Goal: Transaction & Acquisition: Purchase product/service

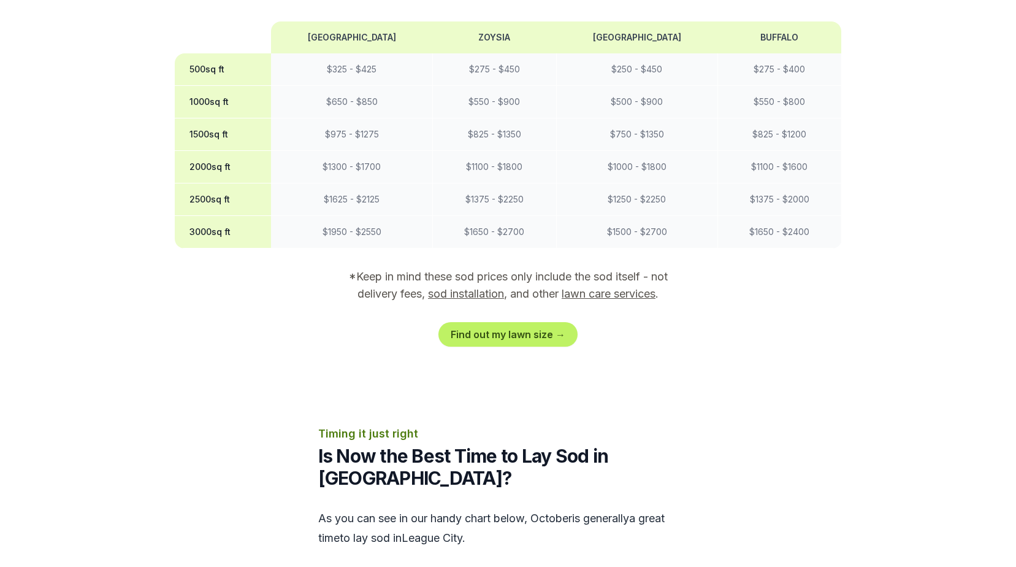
scroll to position [1226, 0]
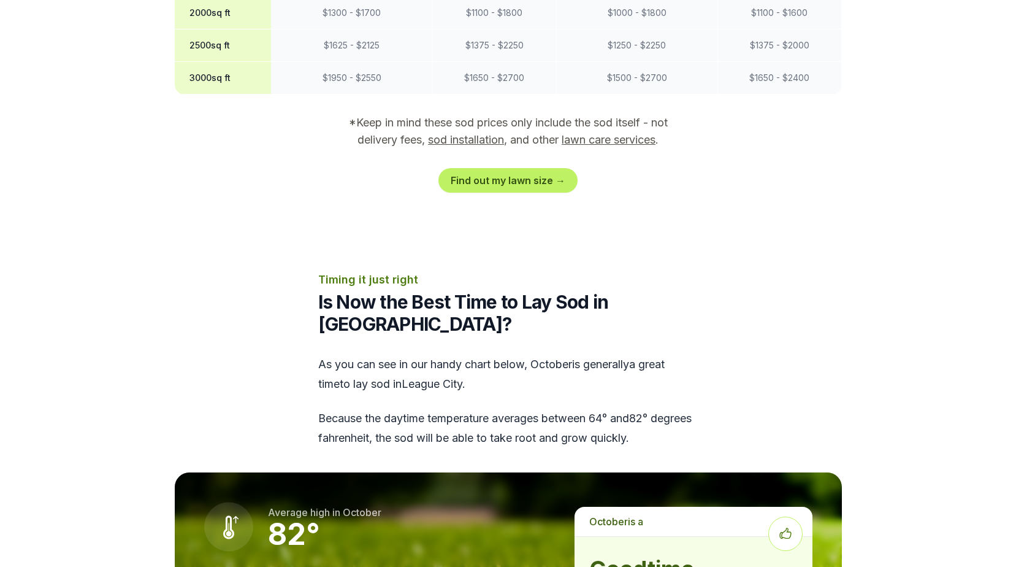
click at [454, 133] on link "sod installation" at bounding box center [466, 139] width 76 height 13
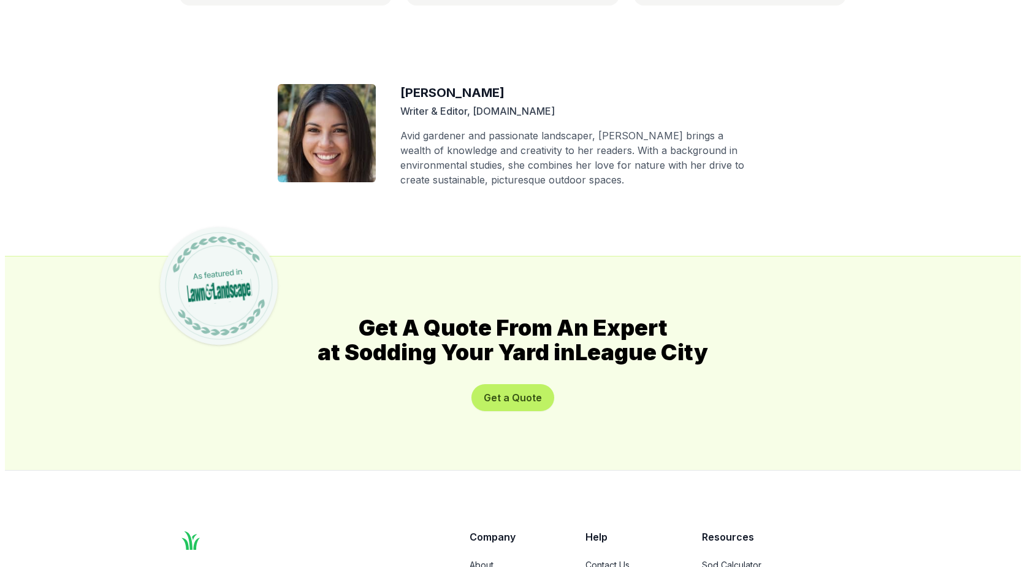
scroll to position [6658, 0]
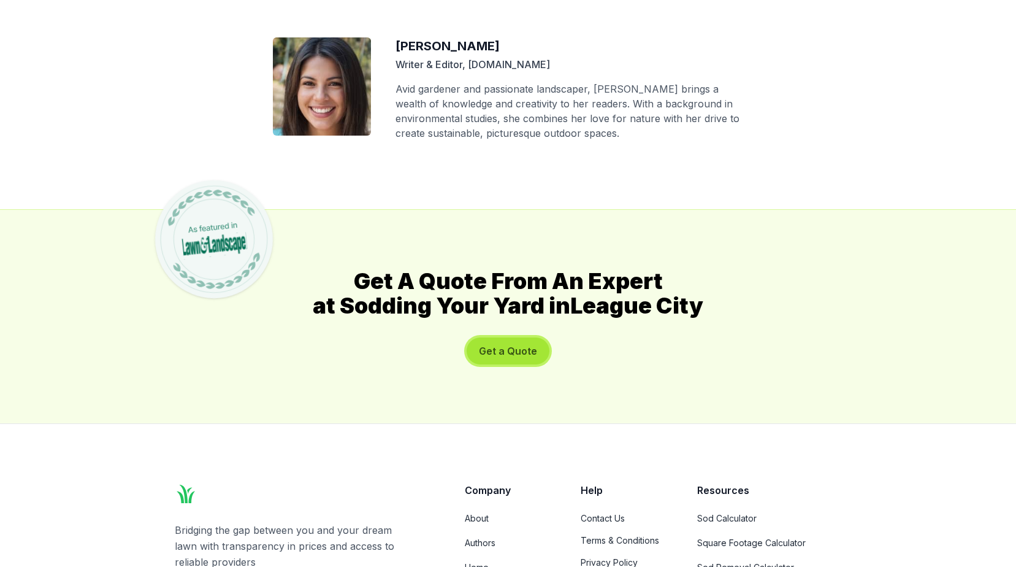
click at [491, 337] on button "Get a Quote" at bounding box center [508, 350] width 83 height 27
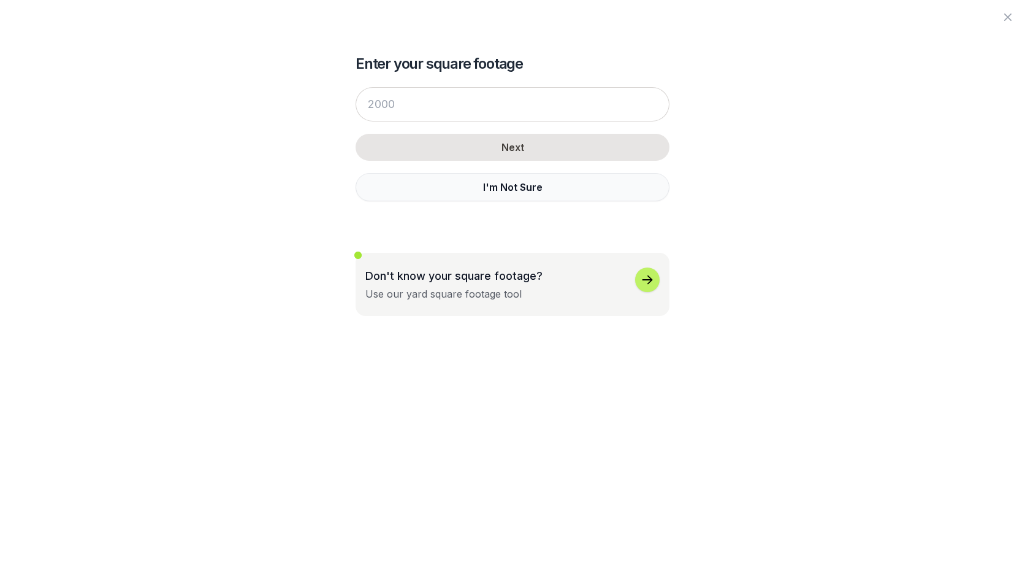
click at [498, 196] on button "I'm Not Sure" at bounding box center [513, 187] width 314 height 28
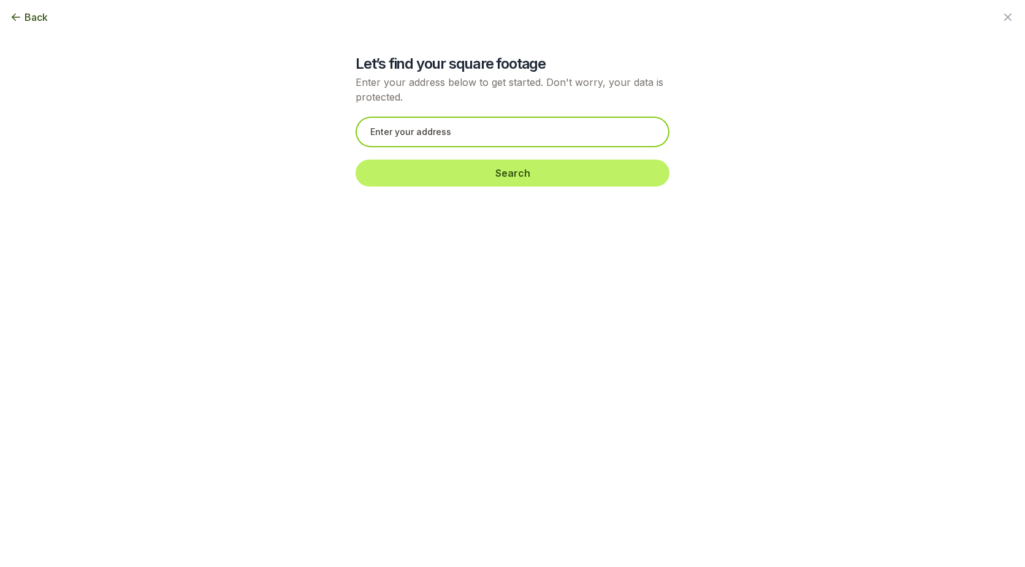
click at [493, 137] on input "text" at bounding box center [513, 132] width 314 height 31
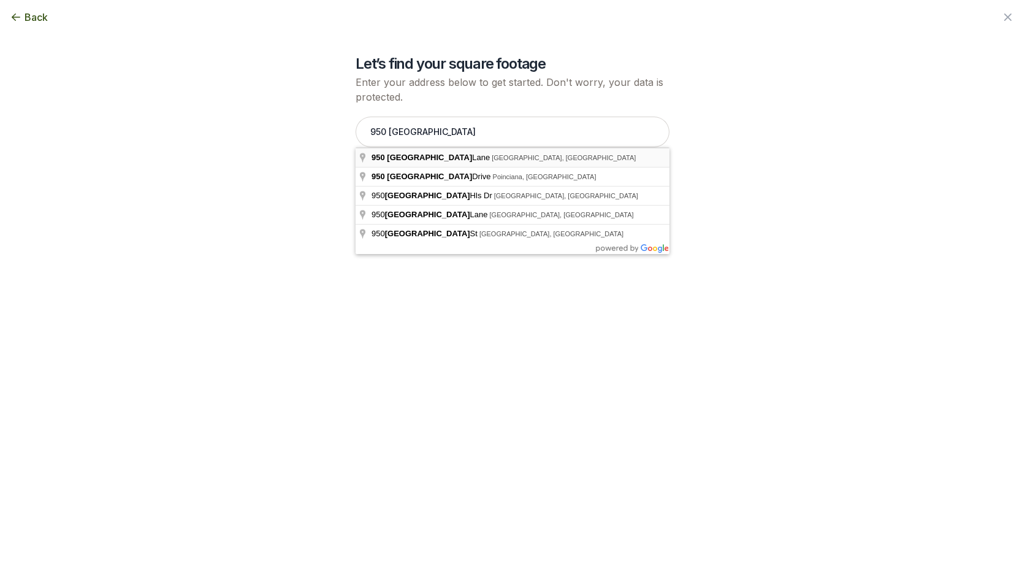
type input "[STREET_ADDRESS]"
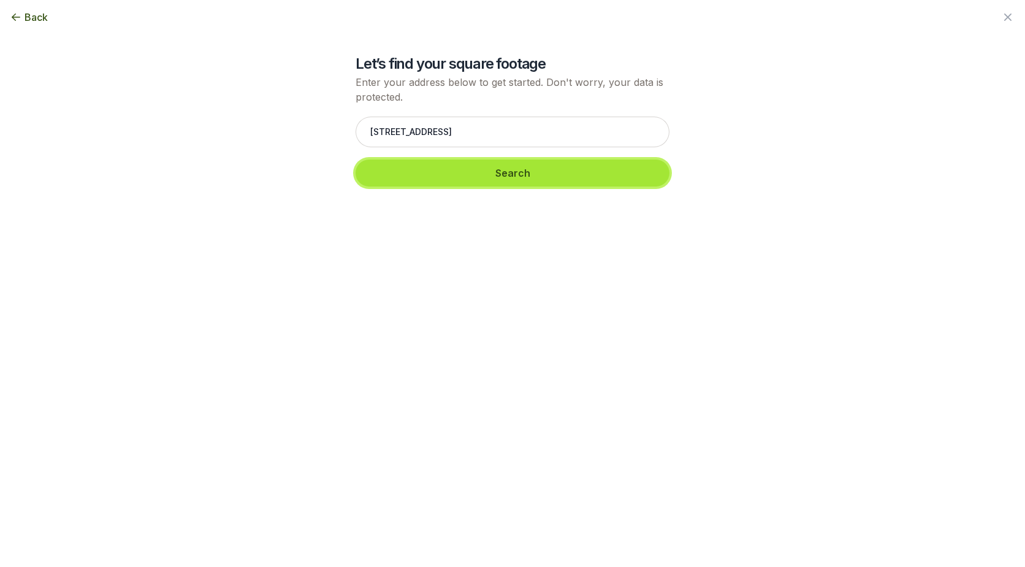
click at [465, 174] on button "Search" at bounding box center [513, 172] width 314 height 27
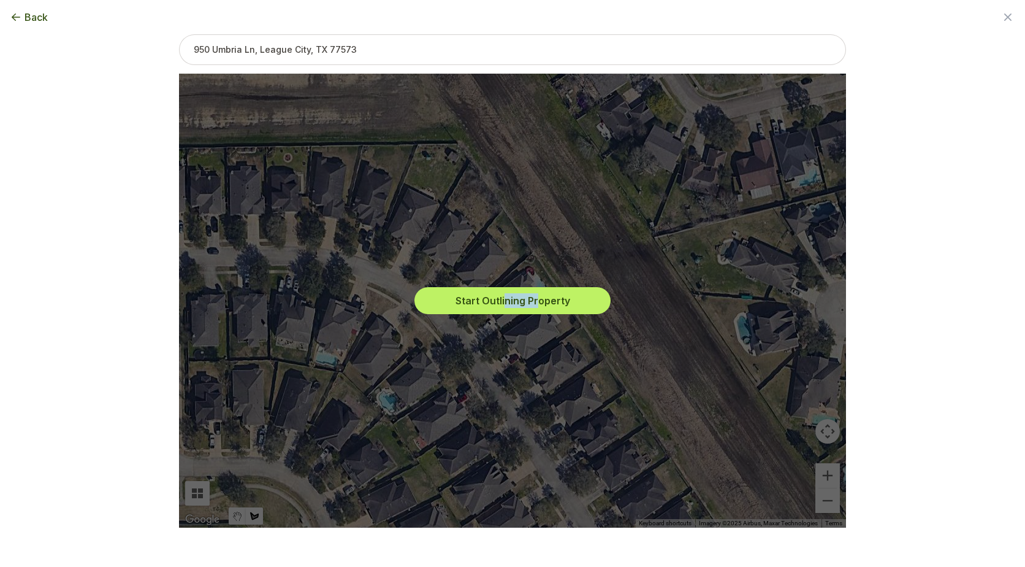
drag, startPoint x: 503, startPoint y: 359, endPoint x: 536, endPoint y: 350, distance: 33.8
click at [536, 350] on div "Start Outlining Property" at bounding box center [513, 301] width 648 height 454
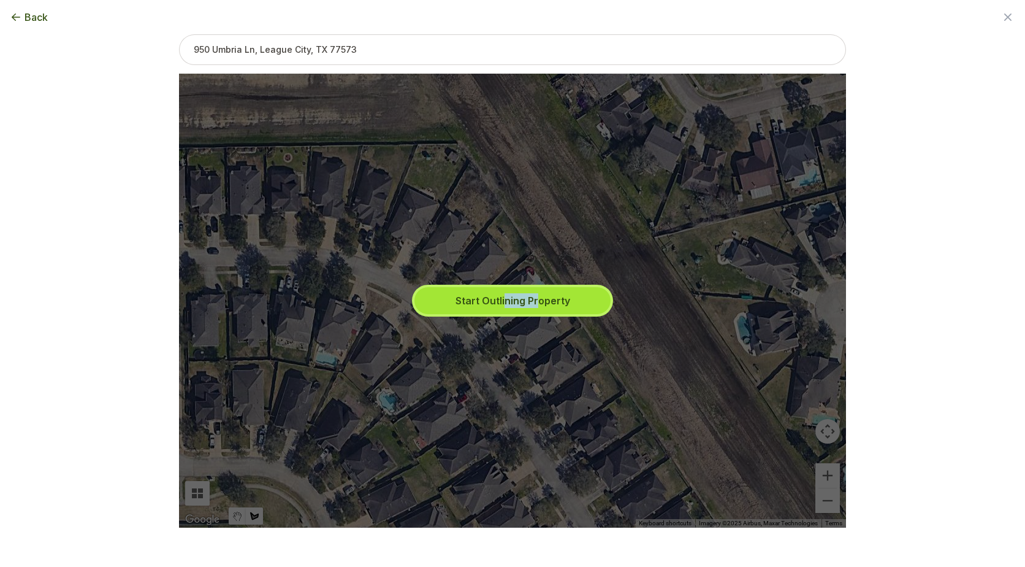
drag, startPoint x: 536, startPoint y: 350, endPoint x: 506, endPoint y: 299, distance: 58.8
click at [506, 299] on button "Start Outlining Property" at bounding box center [513, 300] width 196 height 27
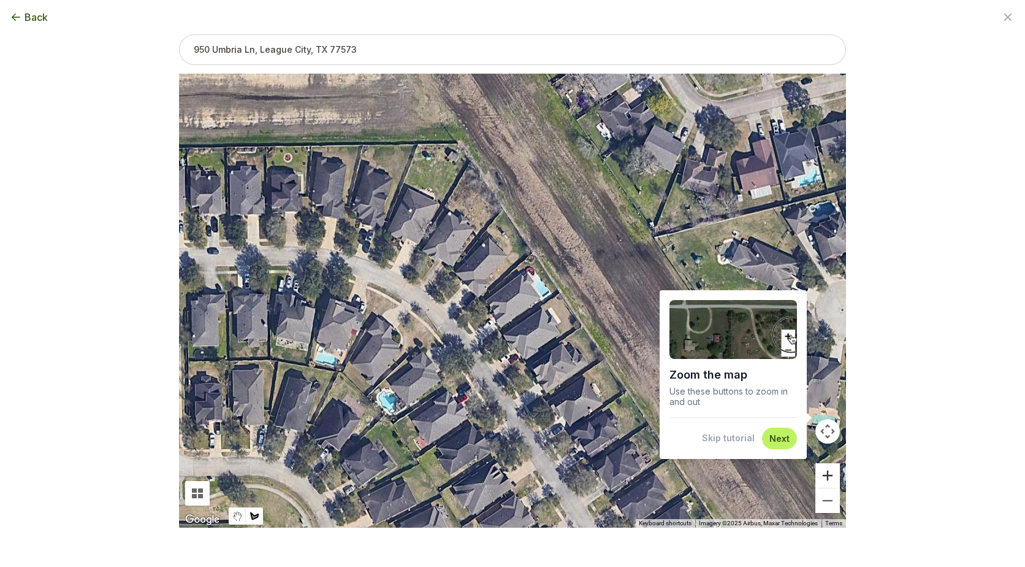
click at [835, 474] on button "Zoom in" at bounding box center [828, 475] width 25 height 25
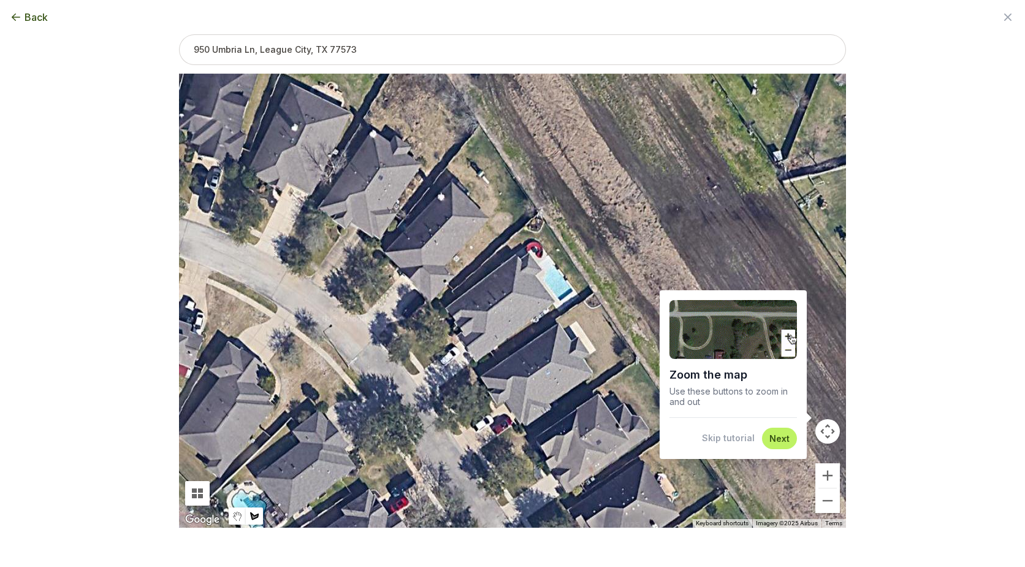
drag, startPoint x: 455, startPoint y: 300, endPoint x: 440, endPoint y: 307, distance: 16.7
click at [440, 307] on div at bounding box center [512, 301] width 667 height 454
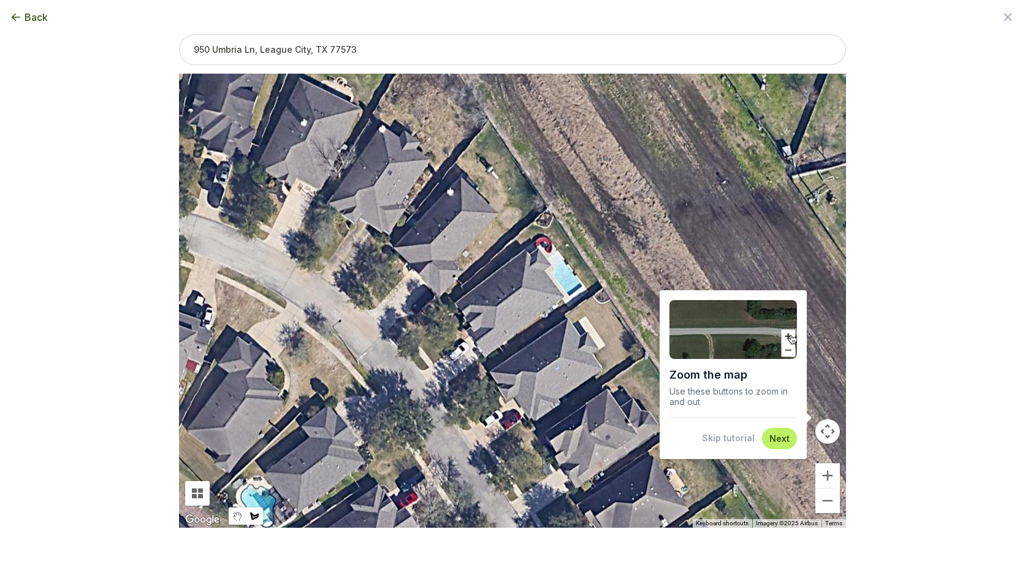
click at [439, 309] on div at bounding box center [512, 301] width 667 height 454
click at [779, 437] on button "Next" at bounding box center [780, 438] width 20 height 12
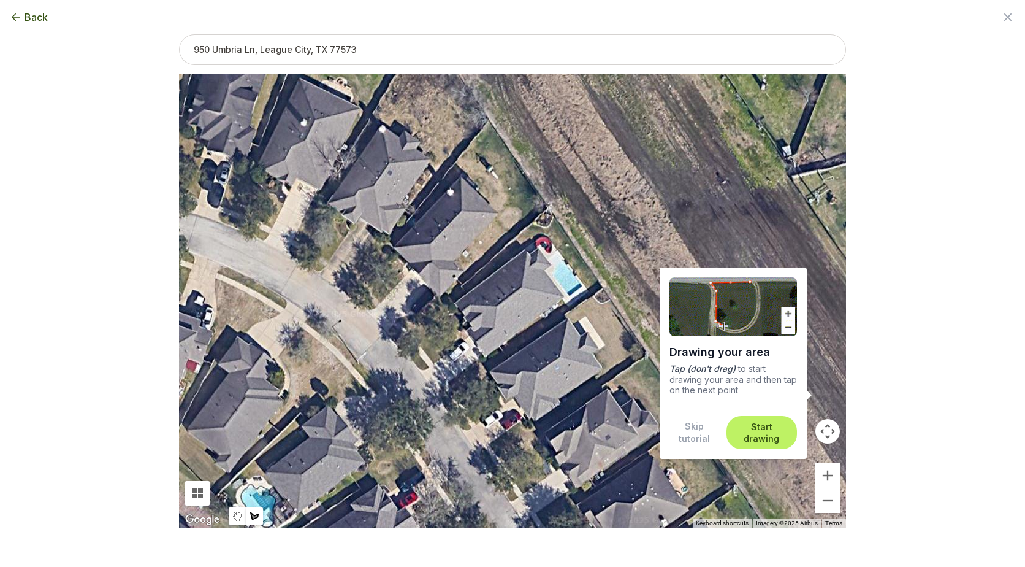
click at [460, 287] on div at bounding box center [512, 301] width 667 height 454
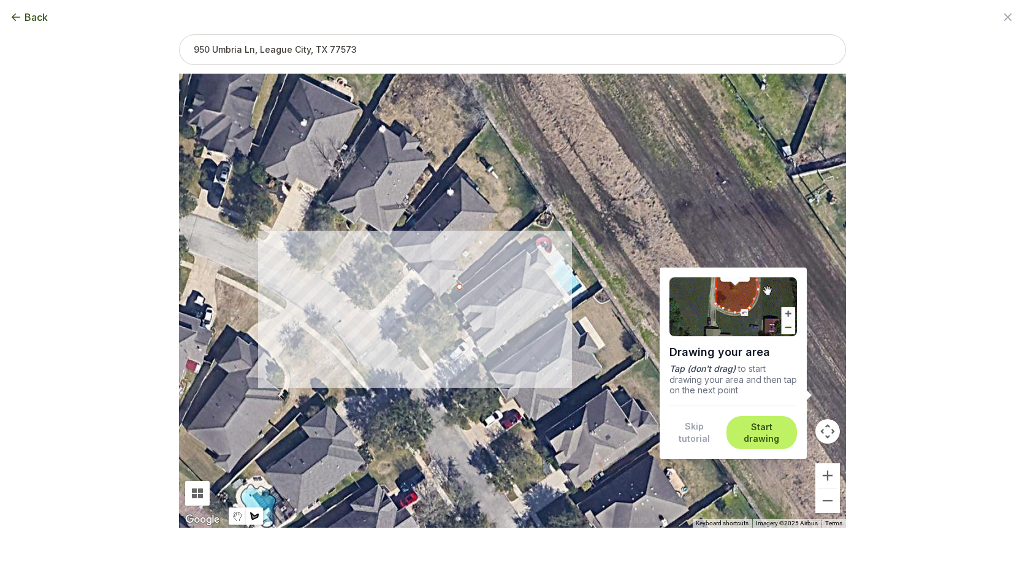
click at [385, 334] on div at bounding box center [512, 301] width 667 height 454
click at [422, 371] on div at bounding box center [512, 301] width 667 height 454
click at [472, 335] on div at bounding box center [512, 301] width 667 height 454
click at [441, 299] on div at bounding box center [512, 301] width 667 height 454
click at [461, 286] on div at bounding box center [512, 301] width 667 height 454
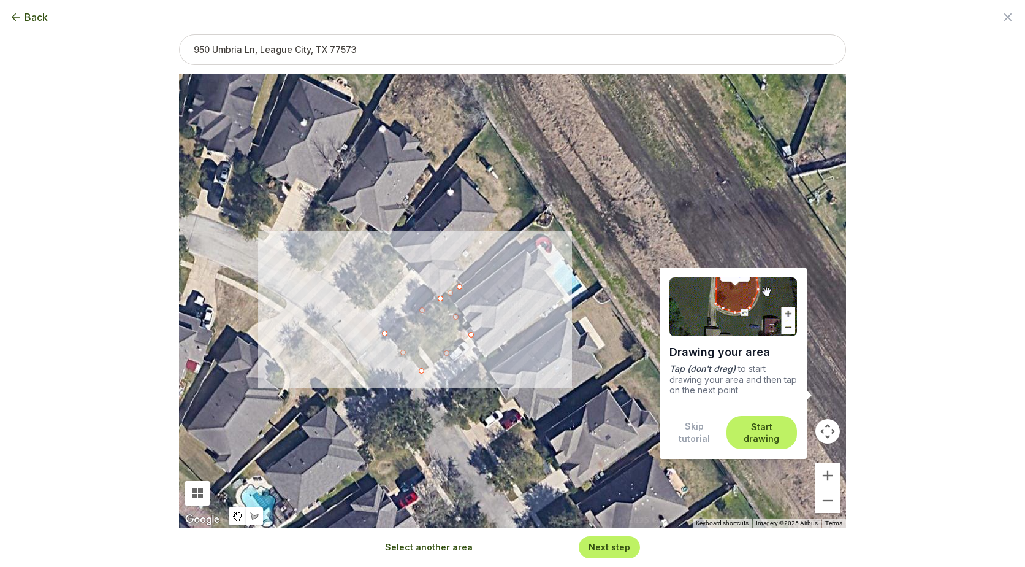
type input "1514"
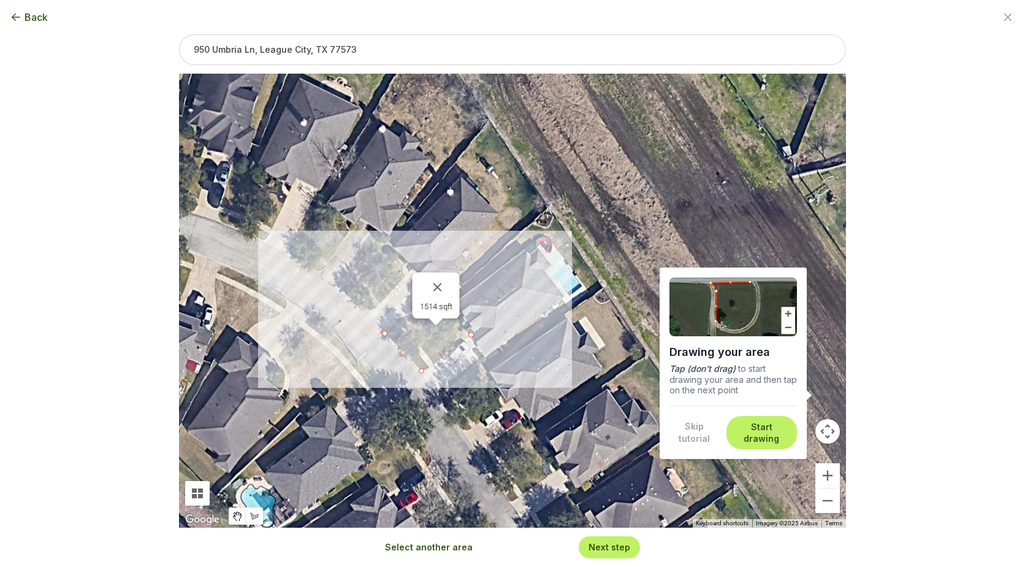
click at [606, 547] on button "Next step" at bounding box center [610, 547] width 42 height 12
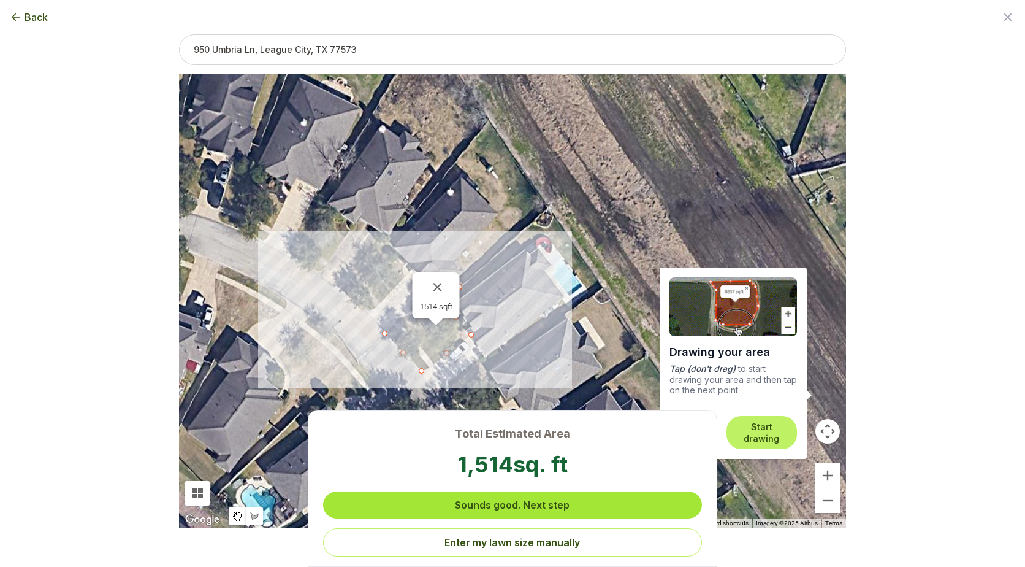
click at [586, 508] on button "Sounds good. Next step" at bounding box center [513, 504] width 380 height 27
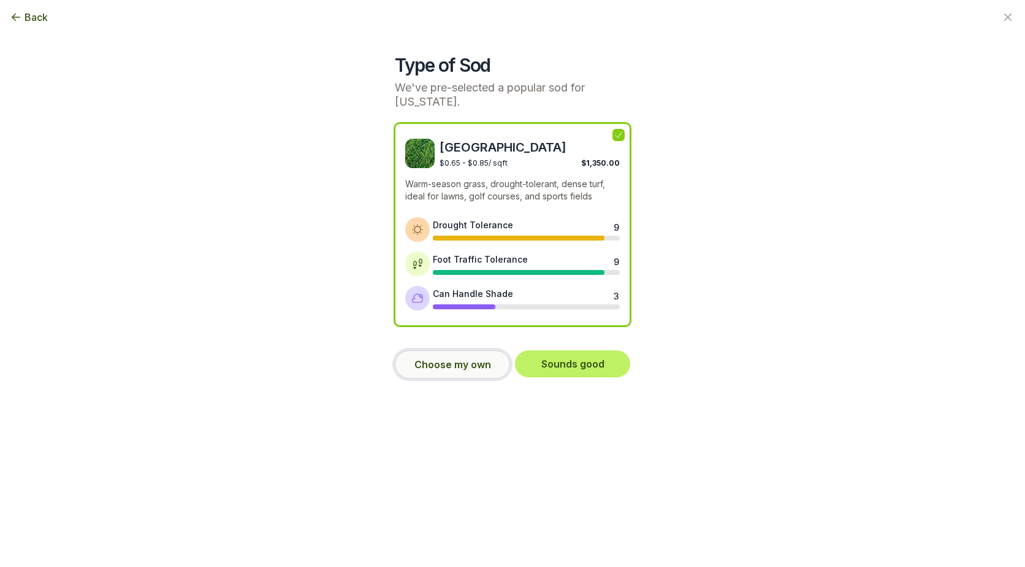
click at [461, 359] on button "Choose my own" at bounding box center [452, 364] width 115 height 28
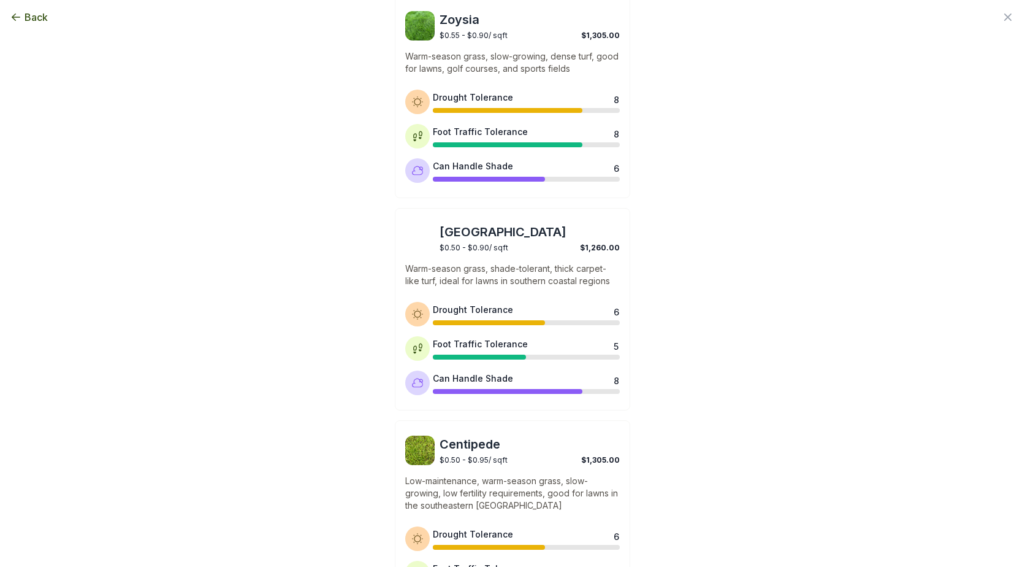
scroll to position [892, 0]
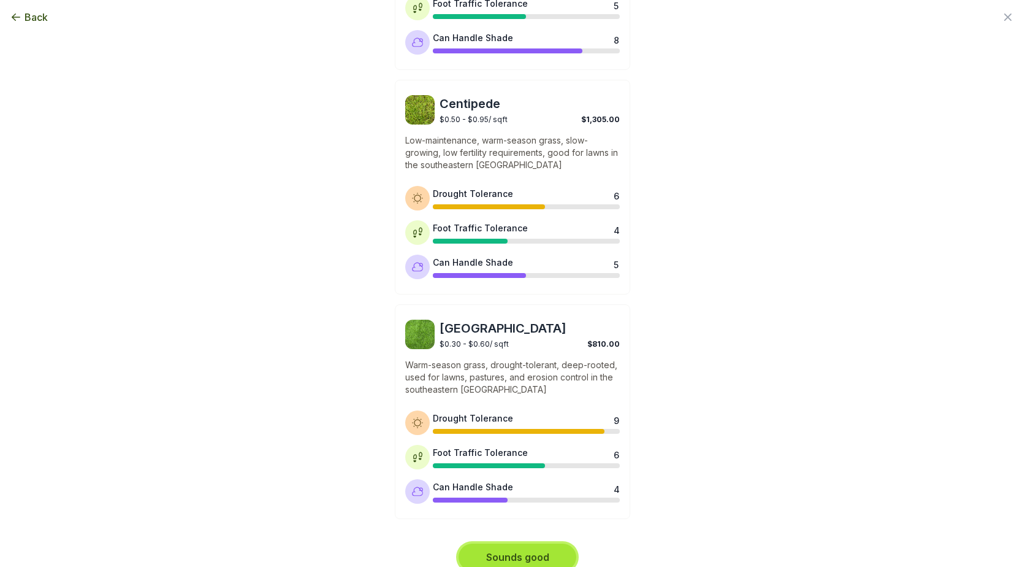
click at [495, 546] on button "Sounds good" at bounding box center [518, 556] width 118 height 27
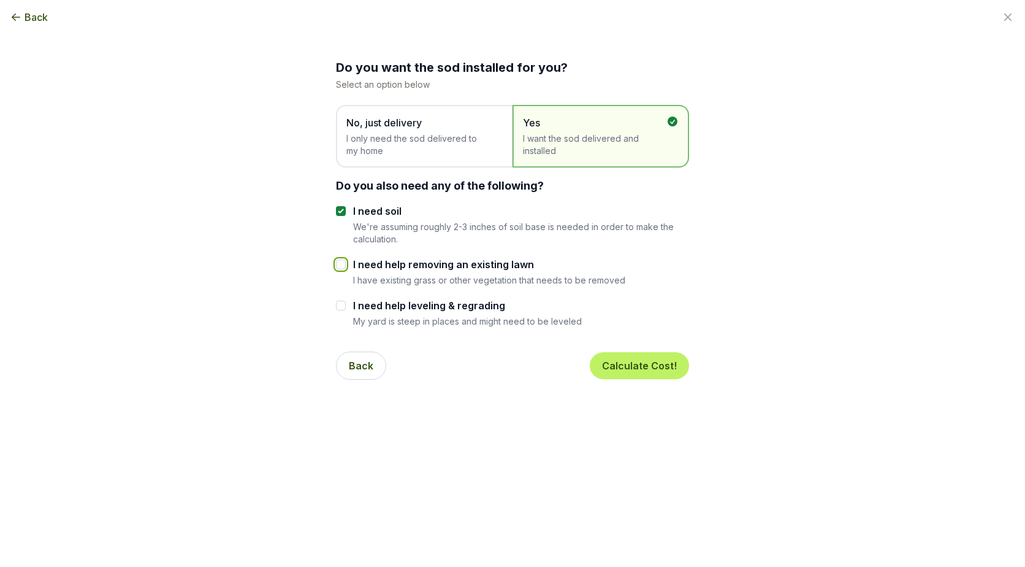
click at [336, 262] on input "I need help removing an existing lawn" at bounding box center [341, 264] width 10 height 10
checkbox input "true"
click at [338, 308] on input "I need help leveling & regrading" at bounding box center [341, 305] width 10 height 10
checkbox input "true"
click at [632, 367] on button "Calculate Cost!" at bounding box center [639, 365] width 99 height 27
